Goal: Obtain resource: Download file/media

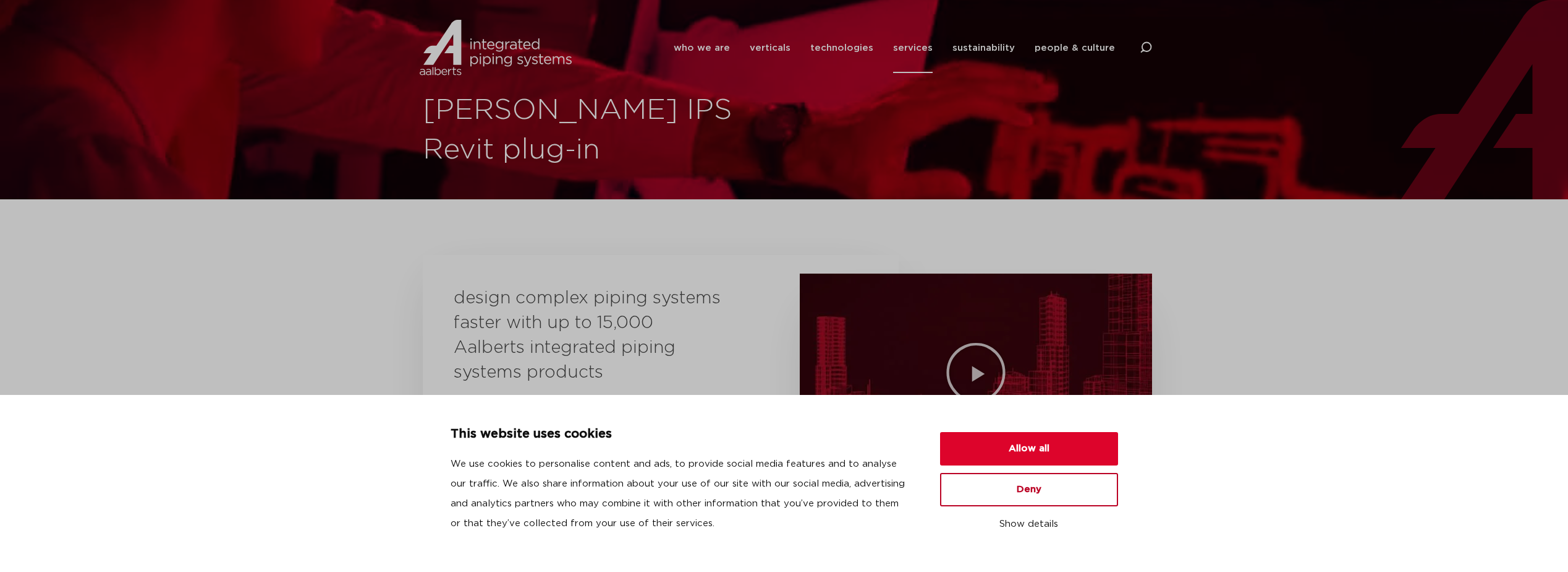
drag, startPoint x: 1037, startPoint y: 493, endPoint x: 1044, endPoint y: 486, distance: 9.9
click at [1037, 492] on button "Deny" at bounding box center [1029, 490] width 178 height 34
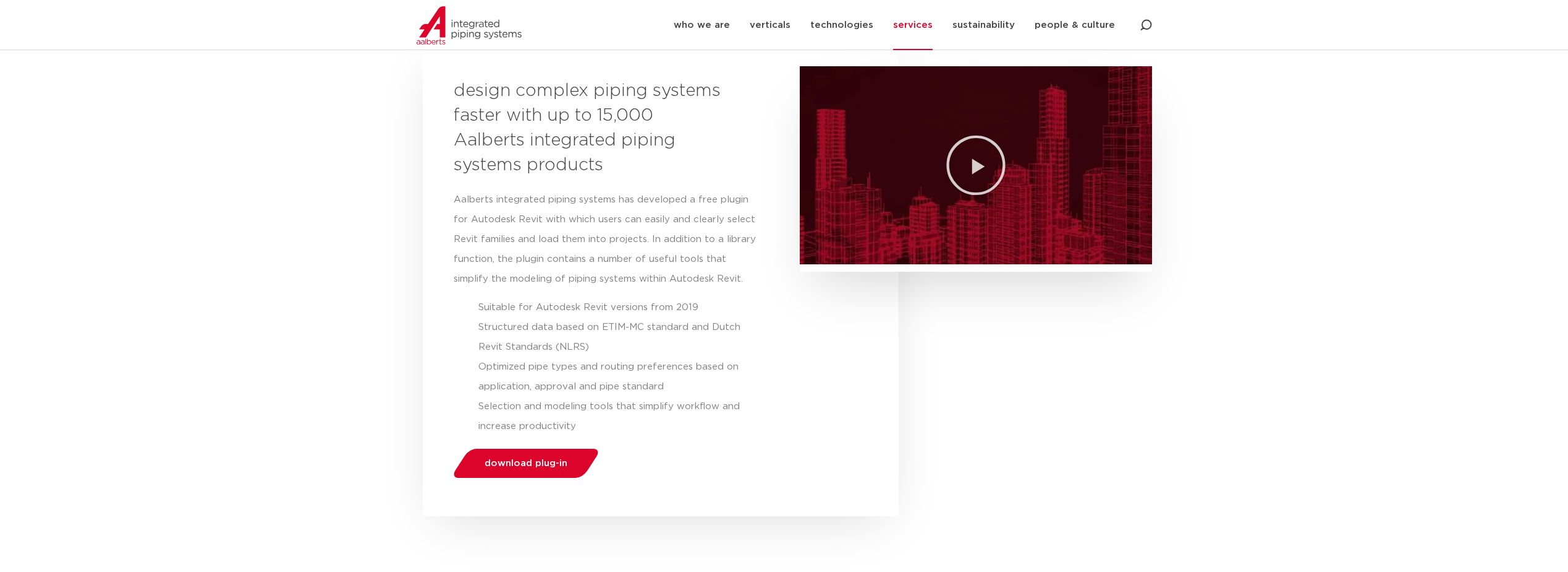
scroll to position [185, 0]
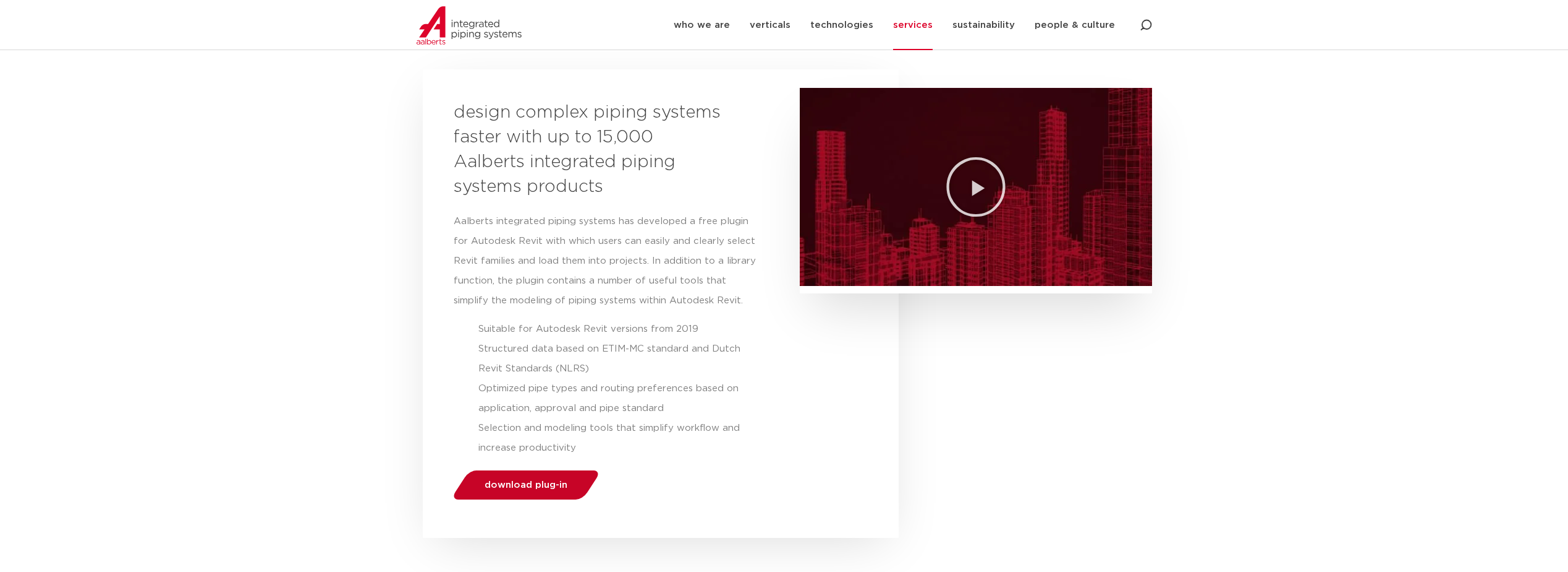
click at [520, 485] on span "download plug-in" at bounding box center [526, 484] width 83 height 9
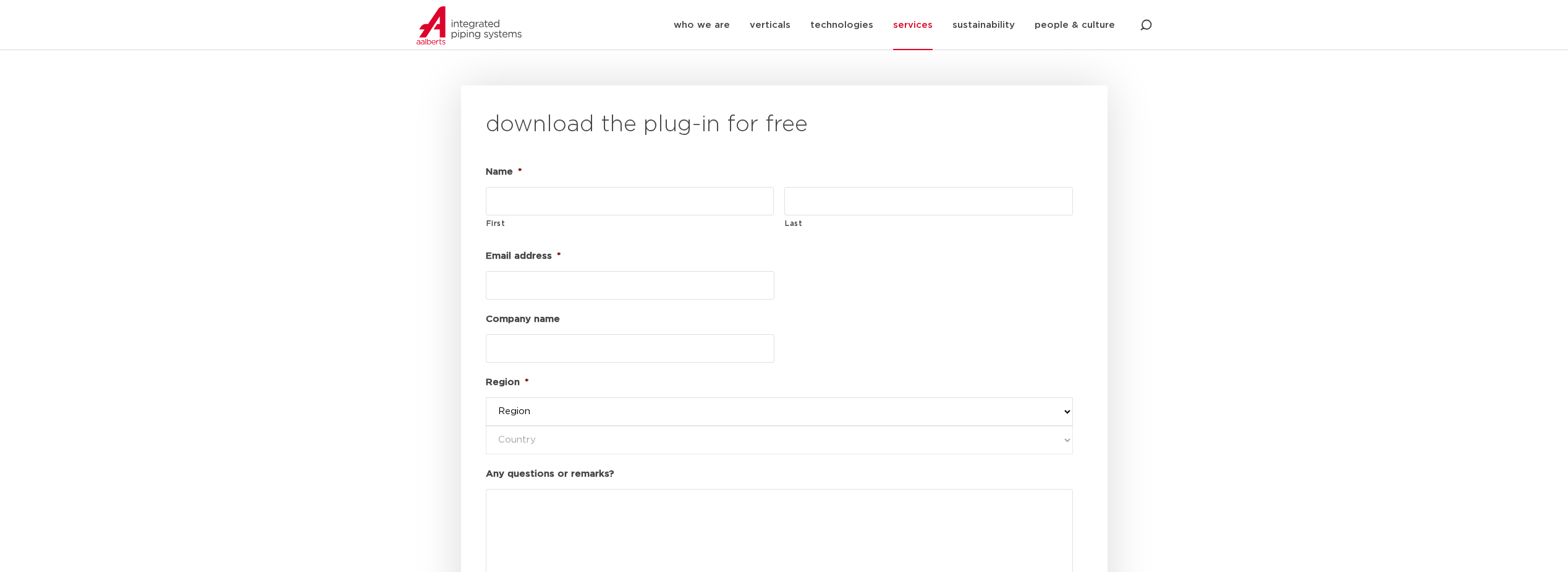
scroll to position [1452, 0]
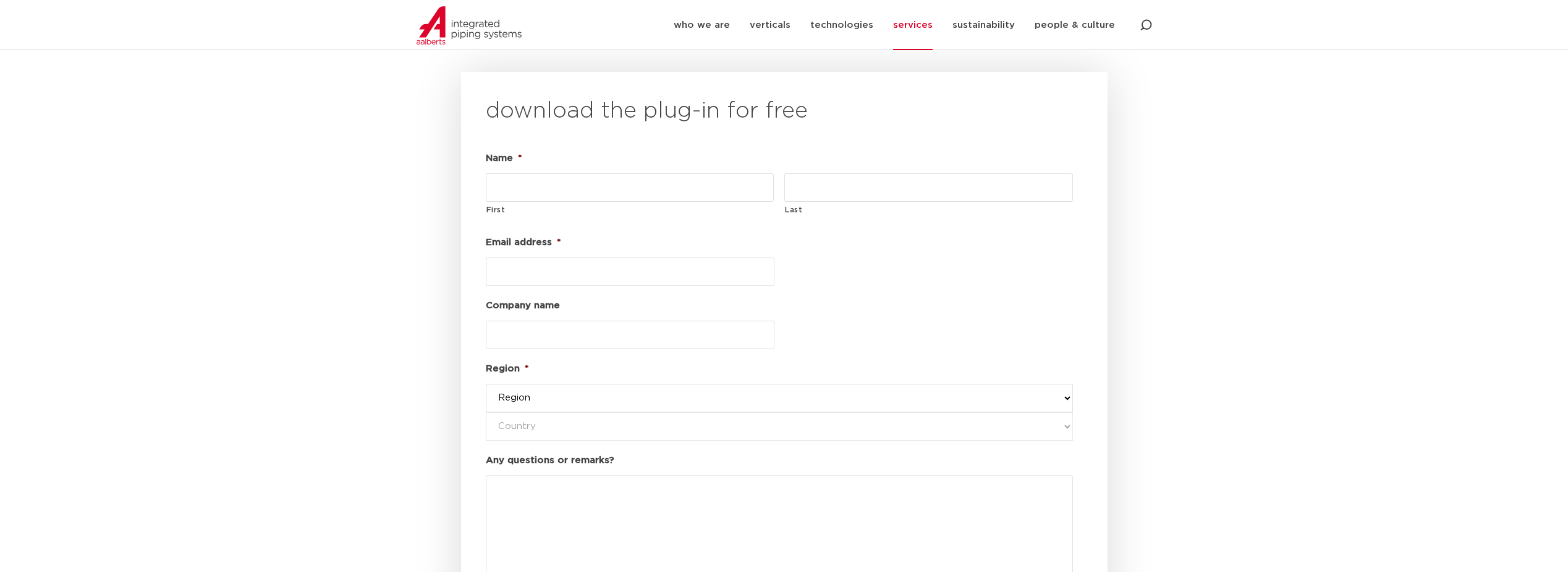
click at [572, 173] on input "First" at bounding box center [631, 187] width 289 height 28
type input "[PERSON_NAME]"
type input "[PERSON_NAME][EMAIL_ADDRESS][PERSON_NAME][DOMAIN_NAME]"
drag, startPoint x: 575, startPoint y: 303, endPoint x: 487, endPoint y: 308, distance: 88.1
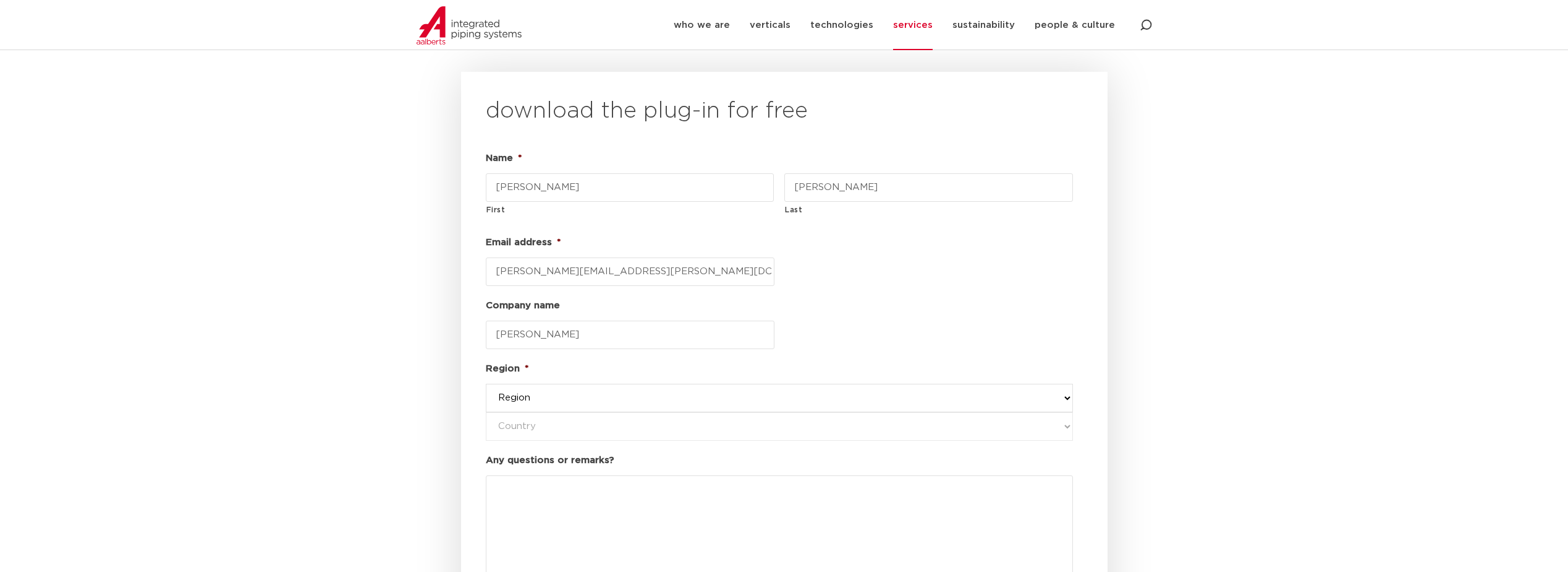
click at [487, 320] on input "[PERSON_NAME]" at bounding box center [631, 334] width 289 height 28
type input "[PERSON_NAME]"
click at [1067, 384] on select "Region western-[GEOGRAPHIC_DATA] america's asia pacific [GEOGRAPHIC_DATA] and […" at bounding box center [780, 398] width 588 height 28
select select "[GEOGRAPHIC_DATA] and [GEOGRAPHIC_DATA]"
click at [486, 384] on select "Region western-[GEOGRAPHIC_DATA] america's asia pacific [GEOGRAPHIC_DATA] and […" at bounding box center [780, 398] width 588 height 28
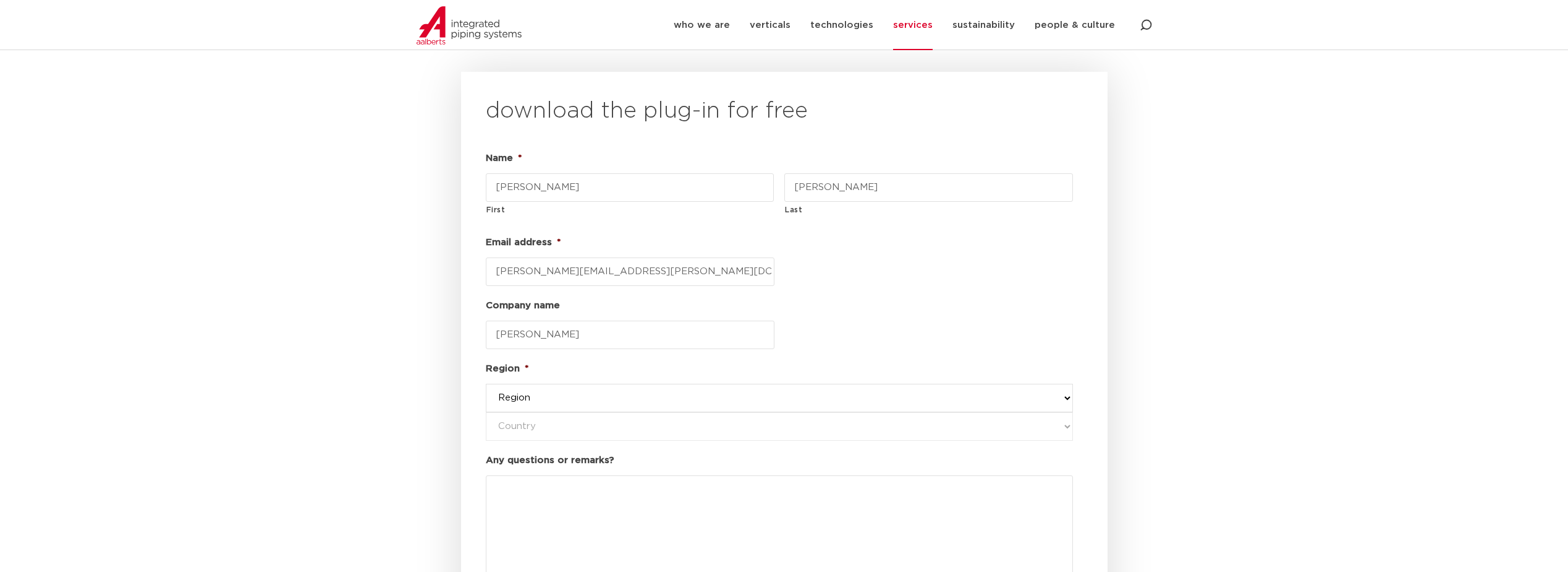
drag, startPoint x: 1056, startPoint y: 364, endPoint x: 999, endPoint y: 364, distance: 57.0
click at [1056, 384] on select "Region western-[GEOGRAPHIC_DATA] america's asia pacific [GEOGRAPHIC_DATA] and […" at bounding box center [780, 398] width 588 height 28
click at [668, 384] on select "Region western-[GEOGRAPHIC_DATA] america's asia pacific [GEOGRAPHIC_DATA] and […" at bounding box center [780, 398] width 588 height 28
click at [1066, 384] on select "Region western-[GEOGRAPHIC_DATA] america's asia pacific [GEOGRAPHIC_DATA] and […" at bounding box center [780, 398] width 588 height 28
click at [486, 384] on select "Region western-[GEOGRAPHIC_DATA] america's asia pacific [GEOGRAPHIC_DATA] and […" at bounding box center [780, 398] width 588 height 28
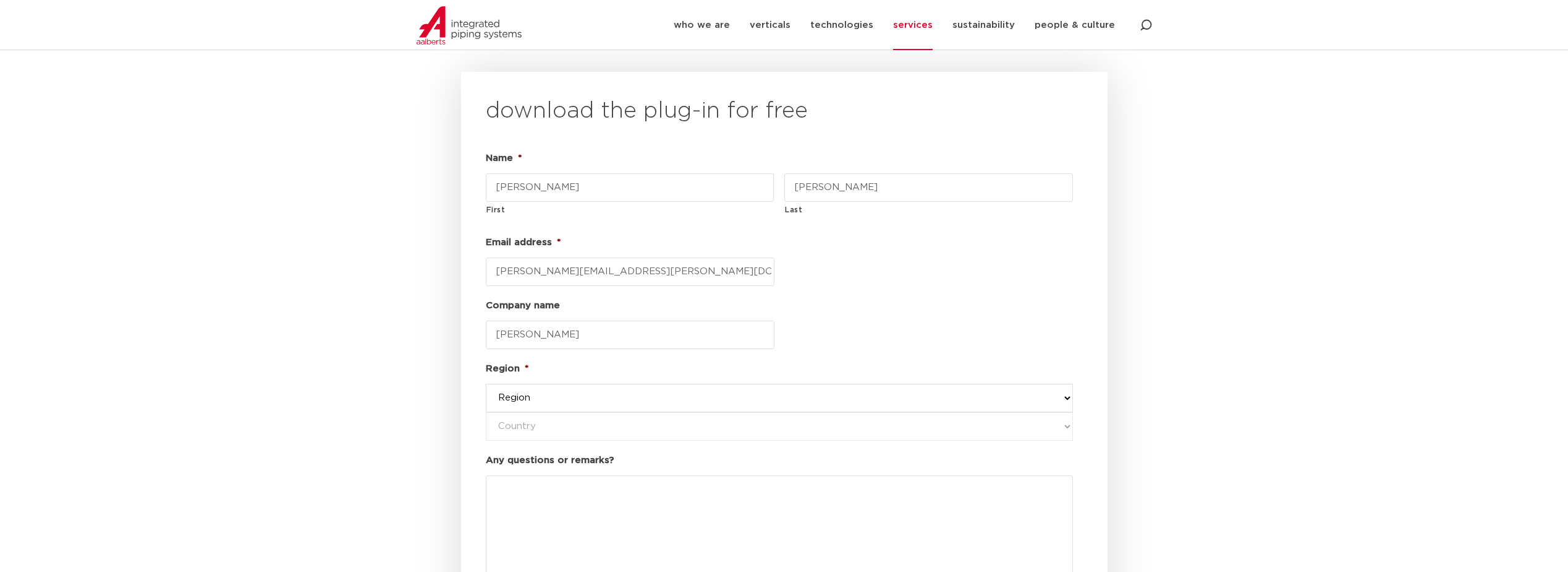
click at [1071, 384] on select "Region western-[GEOGRAPHIC_DATA] america's asia pacific [GEOGRAPHIC_DATA] and […" at bounding box center [780, 398] width 588 height 28
click at [486, 384] on select "Region western-[GEOGRAPHIC_DATA] america's asia pacific [GEOGRAPHIC_DATA] and […" at bounding box center [780, 398] width 588 height 28
drag, startPoint x: 1065, startPoint y: 371, endPoint x: 794, endPoint y: 370, distance: 271.0
click at [1045, 384] on select "Region western-[GEOGRAPHIC_DATA] america's asia pacific [GEOGRAPHIC_DATA] and […" at bounding box center [780, 398] width 588 height 28
select select "[GEOGRAPHIC_DATA] and [GEOGRAPHIC_DATA]"
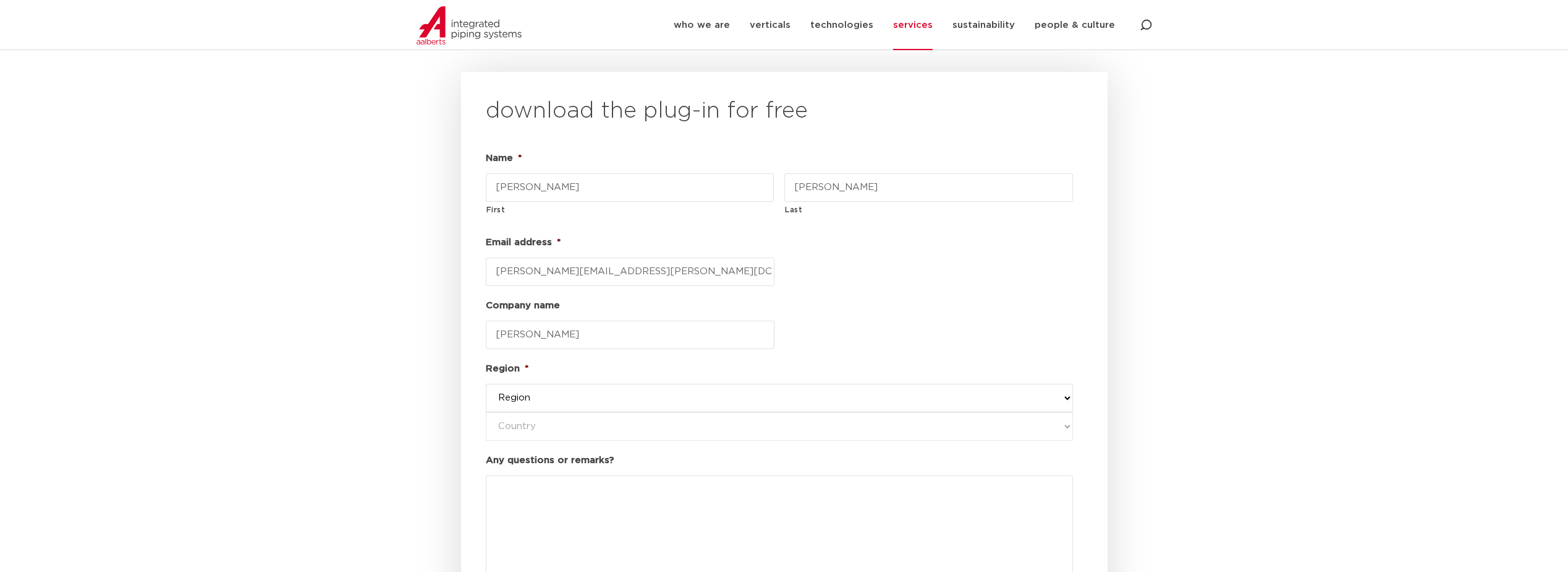
click at [486, 384] on select "Region western-[GEOGRAPHIC_DATA] america's asia pacific [GEOGRAPHIC_DATA] and […" at bounding box center [780, 398] width 588 height 28
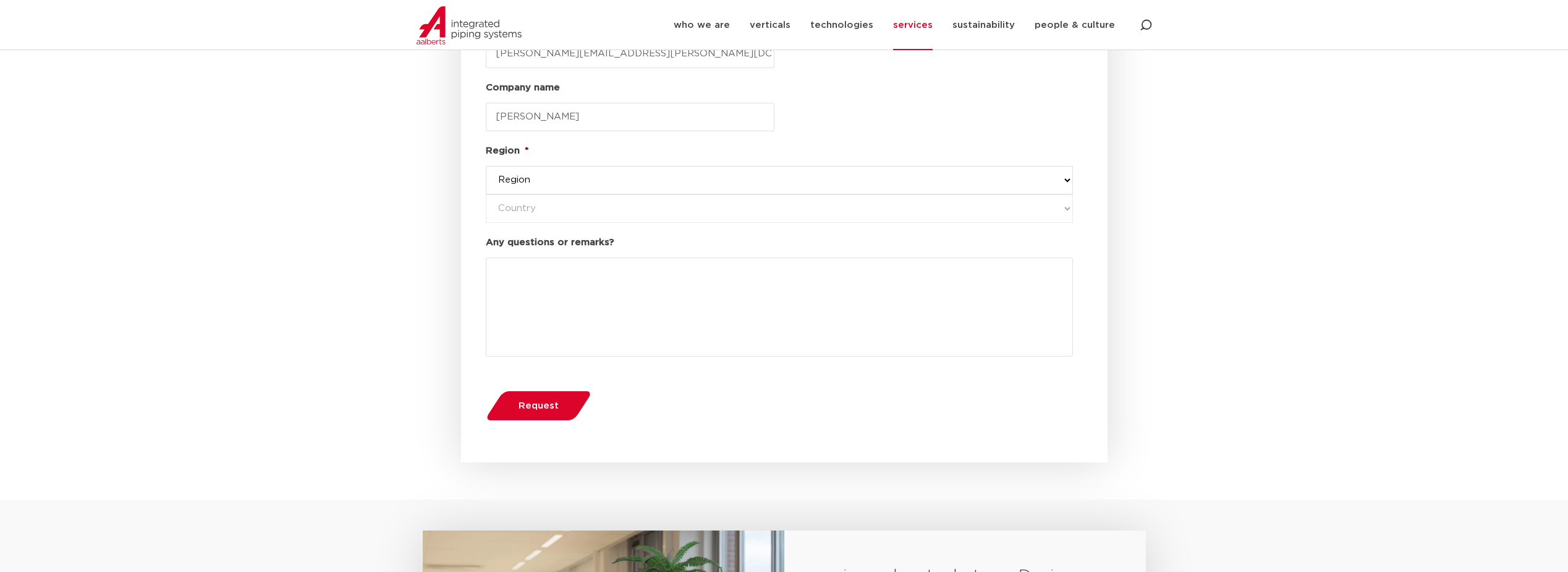
scroll to position [1699, 0]
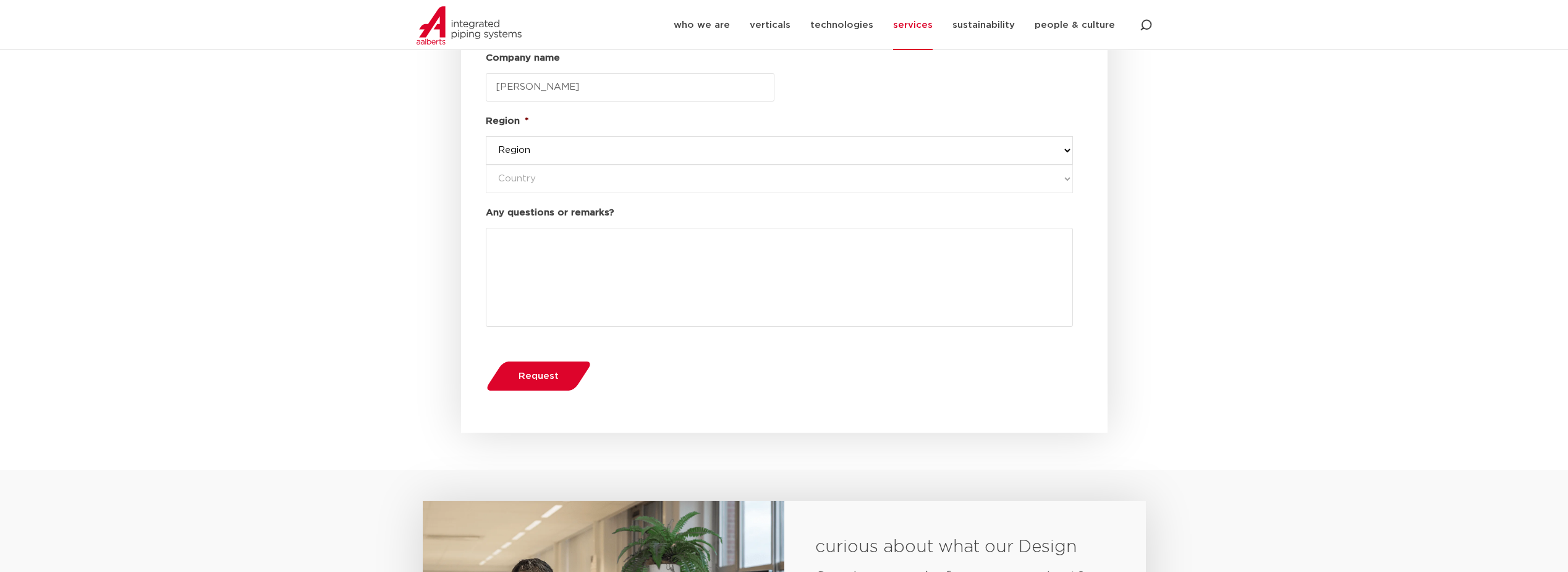
click at [539, 371] on span "Request" at bounding box center [538, 376] width 40 height 9
